Goal: Navigation & Orientation: Find specific page/section

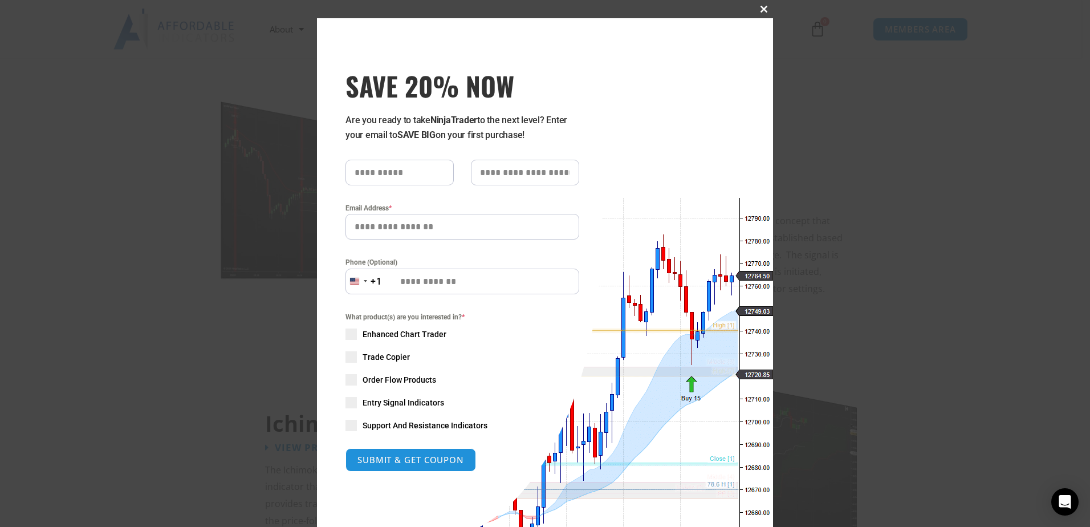
click at [756, 6] on span "SAVE 20% NOW popup" at bounding box center [764, 9] width 18 height 7
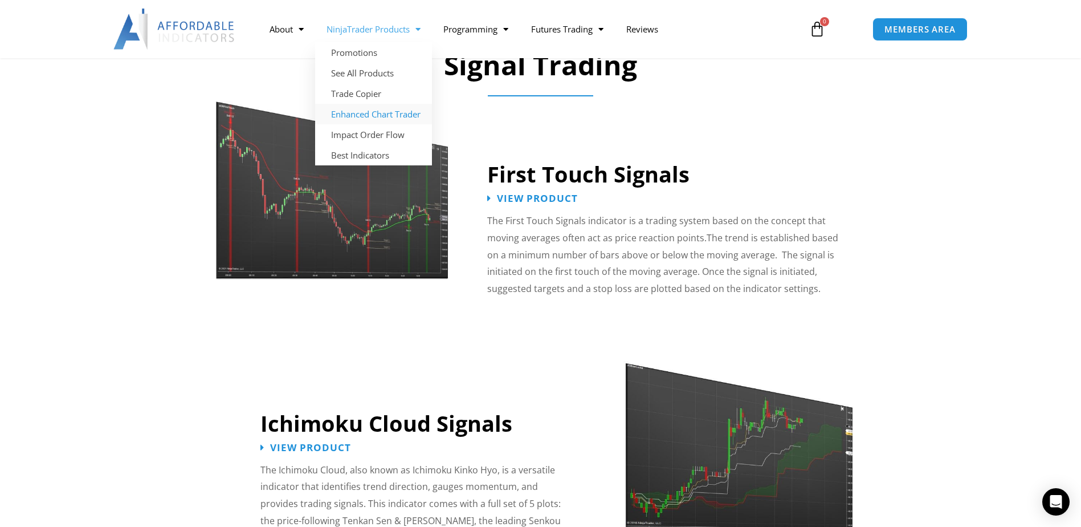
click at [346, 113] on link "Enhanced Chart Trader" at bounding box center [373, 114] width 117 height 21
